Goal: Find specific page/section: Find specific page/section

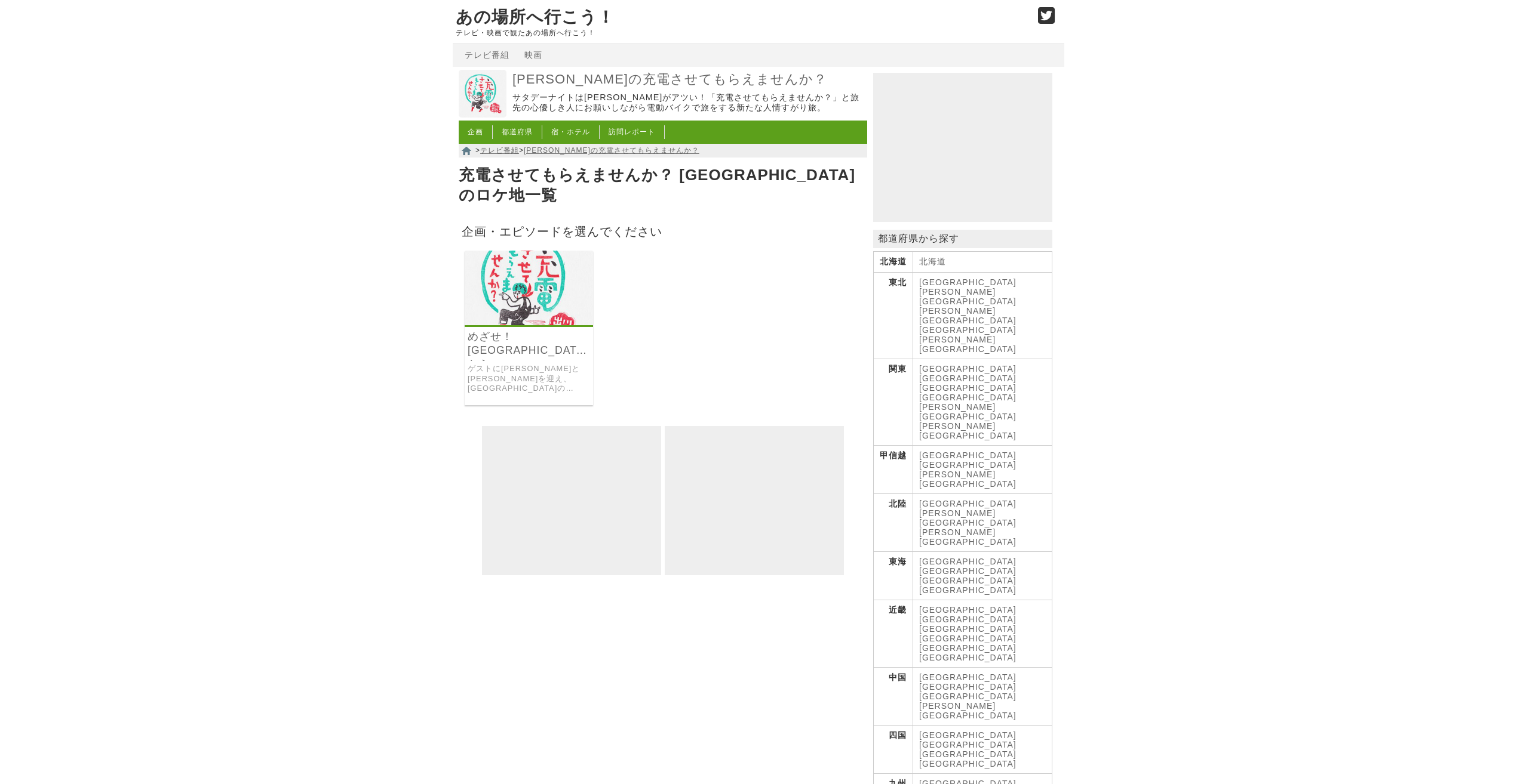
click at [965, 783] on link "[GEOGRAPHIC_DATA]" at bounding box center [968, 793] width 97 height 10
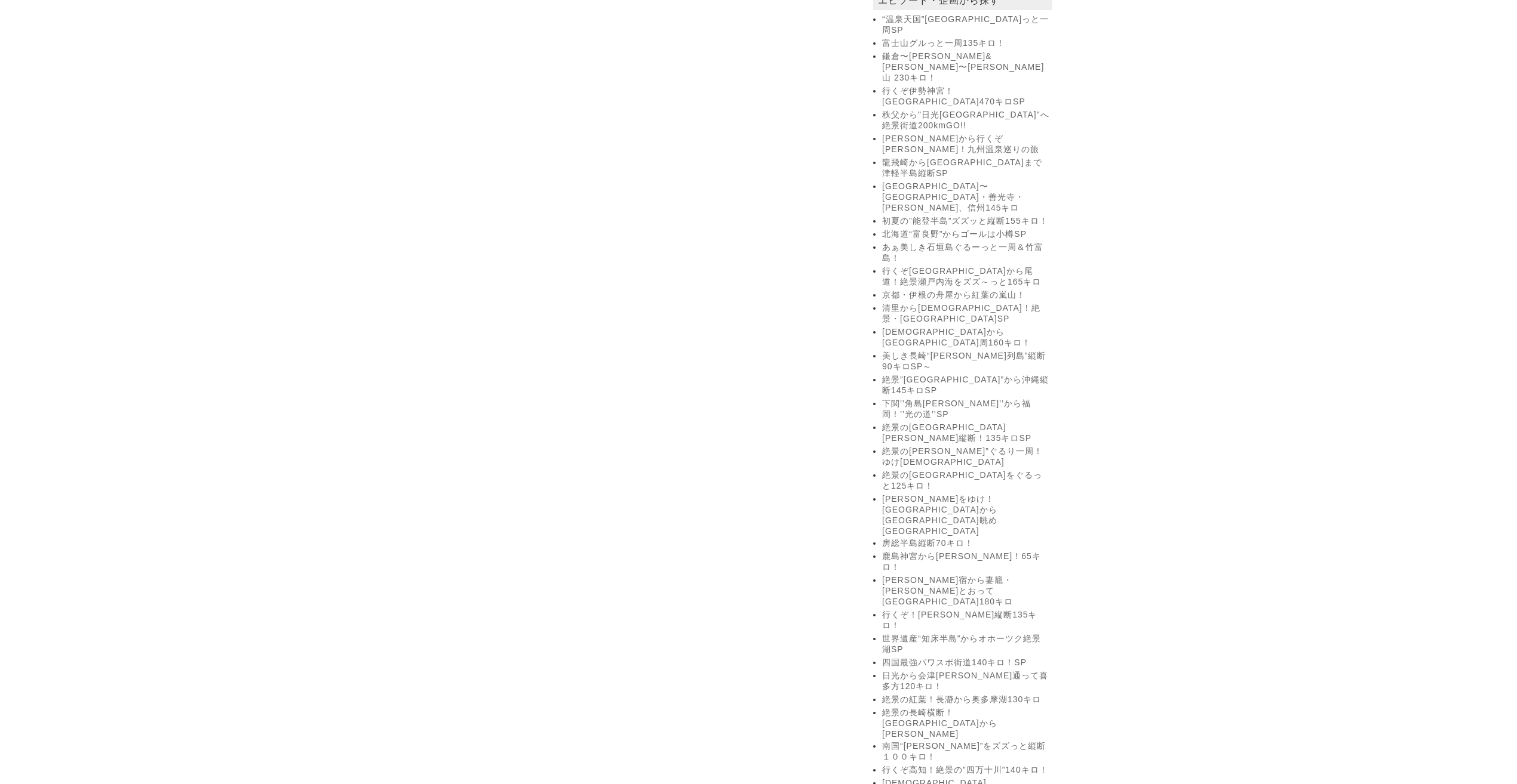
scroll to position [955, 0]
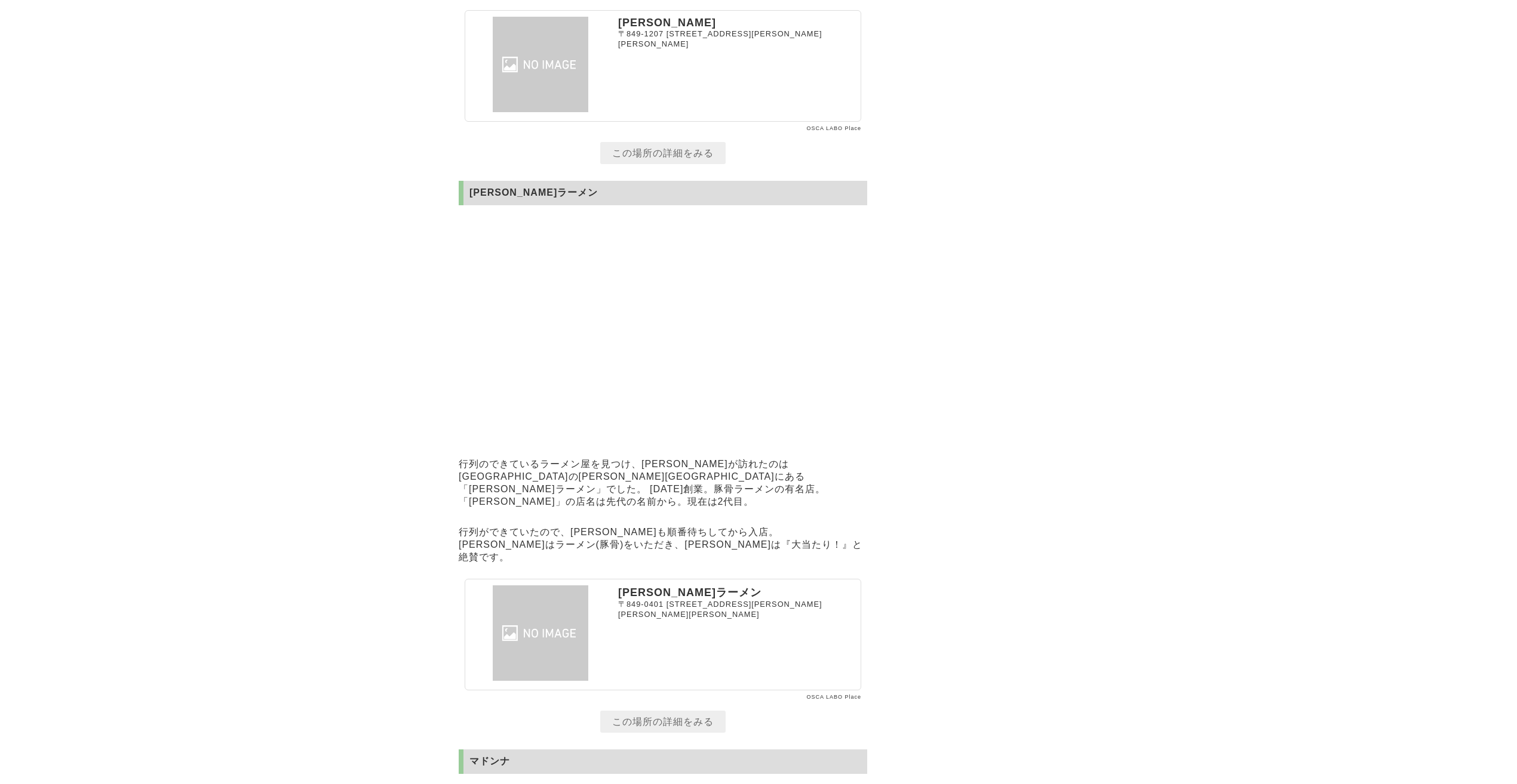
scroll to position [7640, 0]
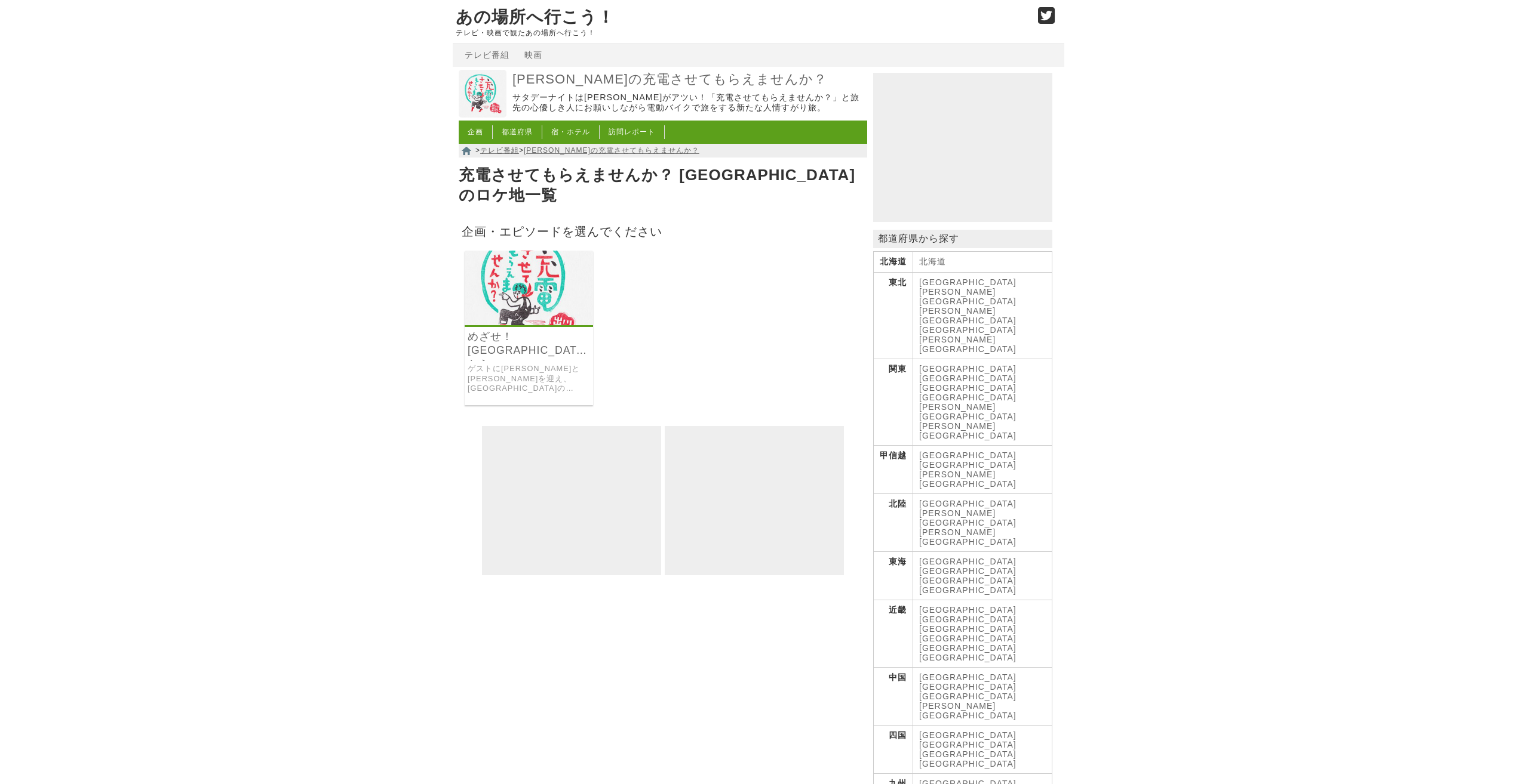
scroll to position [954, 0]
